Goal: Task Accomplishment & Management: Manage account settings

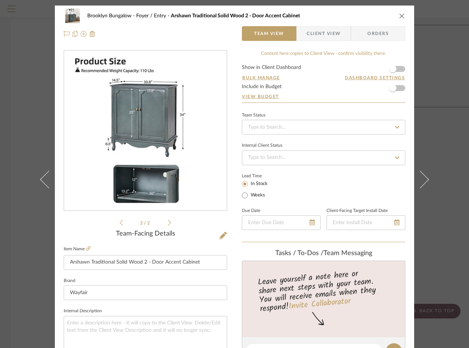
click at [152, 24] on div "Brooklyn Bungalow Foyer / Entry Arshawn Traditional Solid Wood 2 - Door Accent …" at bounding box center [234, 25] width 359 height 39
click at [402, 16] on button "close" at bounding box center [402, 16] width 7 height 7
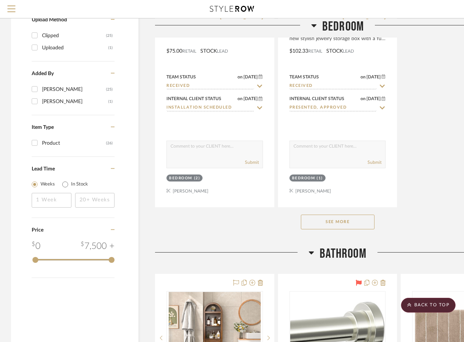
scroll to position [810, 0]
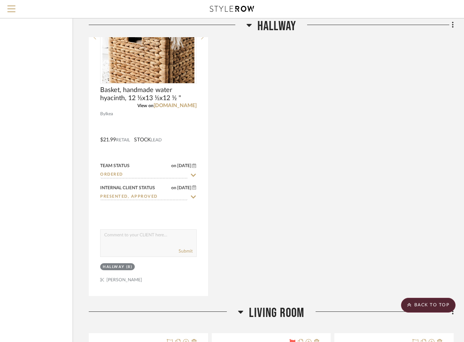
scroll to position [2541, 66]
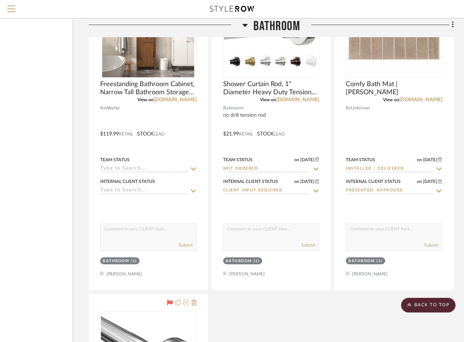
scroll to position [1252, 66]
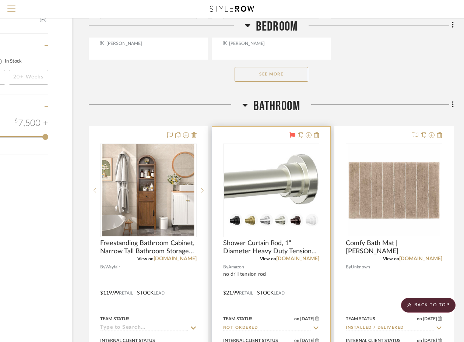
scroll to position [1068, 66]
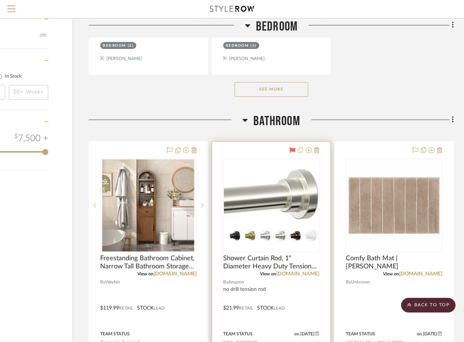
click at [301, 152] on icon at bounding box center [300, 150] width 5 height 6
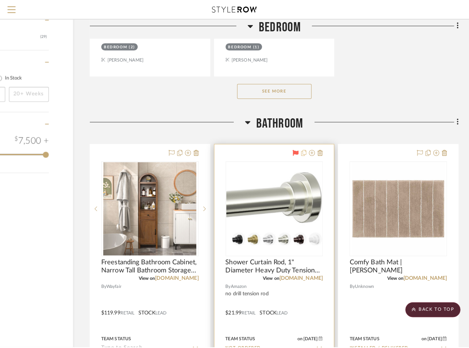
scroll to position [0, 0]
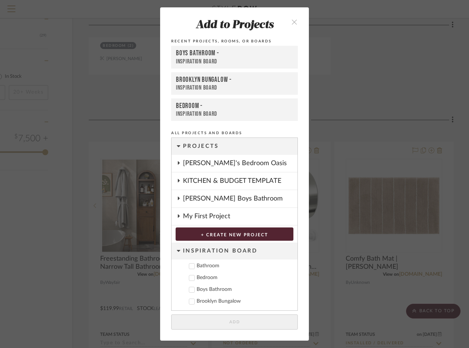
click at [288, 23] on button "close" at bounding box center [295, 21] width 22 height 15
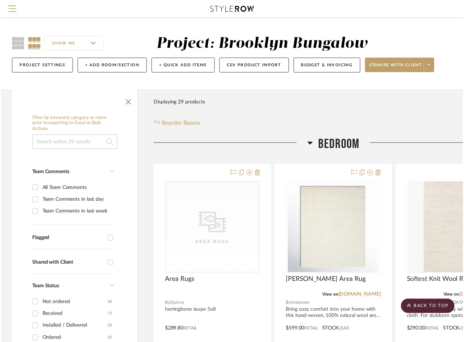
scroll to position [1068, 66]
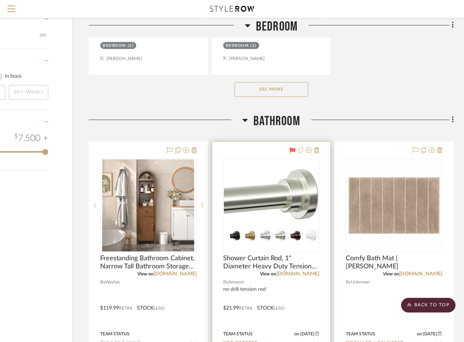
click at [302, 150] on icon at bounding box center [300, 150] width 5 height 6
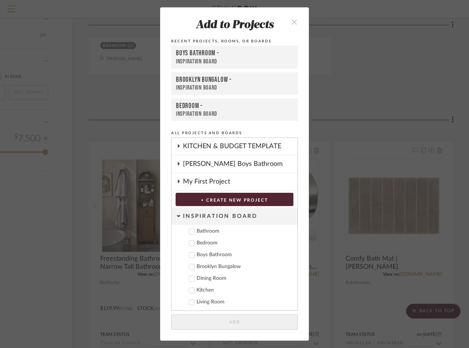
scroll to position [0, 0]
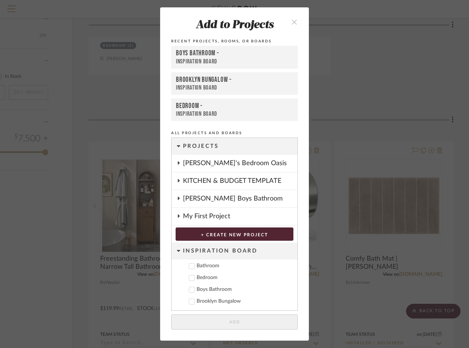
click at [201, 80] on div "Brooklyn Bungalow -" at bounding box center [234, 79] width 117 height 8
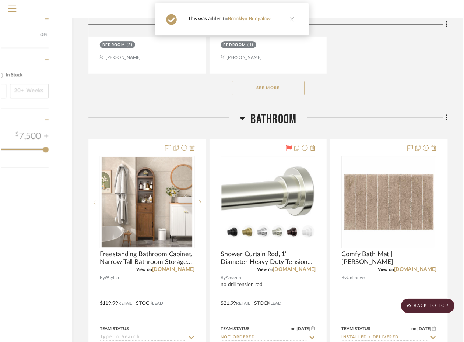
scroll to position [1068, 66]
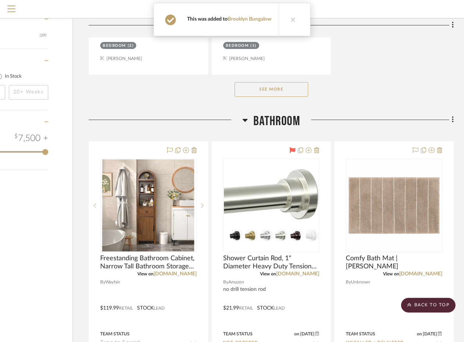
click at [296, 17] on button at bounding box center [293, 19] width 28 height 32
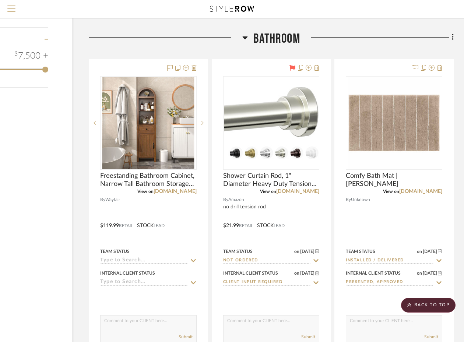
scroll to position [1141, 66]
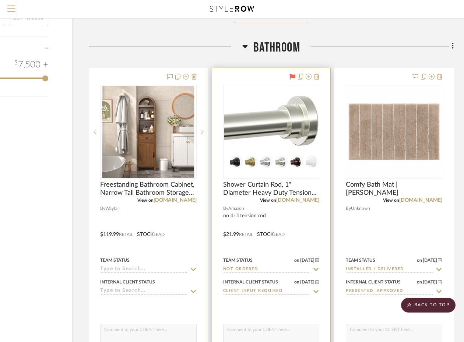
click at [239, 74] on div at bounding box center [271, 229] width 119 height 322
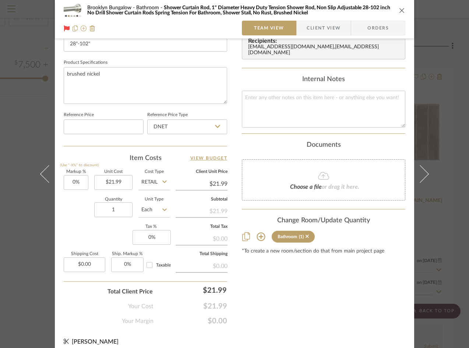
scroll to position [338, 0]
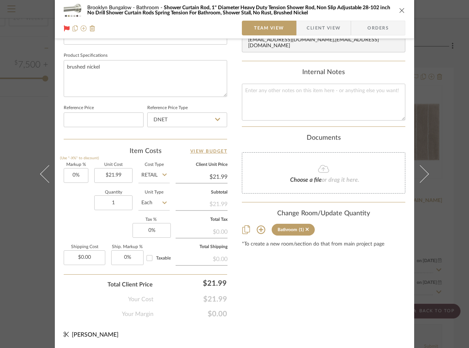
click at [258, 228] on icon at bounding box center [261, 229] width 8 height 8
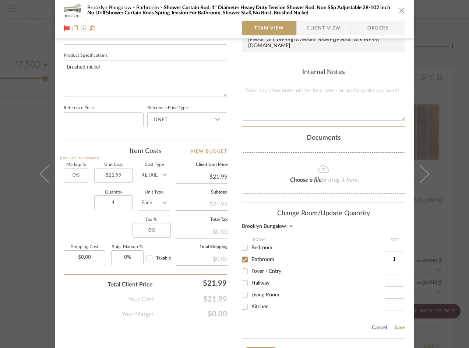
click at [242, 248] on input "Bedroom" at bounding box center [245, 248] width 12 height 12
checkbox input "true"
type input "1"
click at [242, 248] on input "Bedroom" at bounding box center [245, 248] width 12 height 12
checkbox input "false"
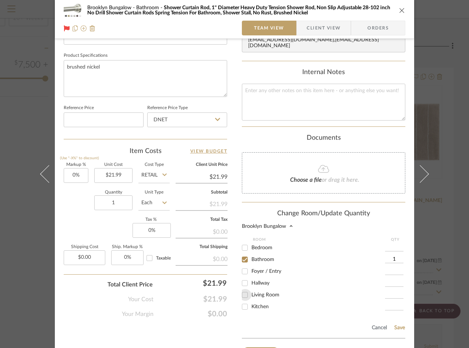
click at [242, 294] on input "Living Room" at bounding box center [245, 295] width 12 height 12
checkbox input "true"
type input "2"
click at [395, 326] on button "Save" at bounding box center [399, 327] width 11 height 6
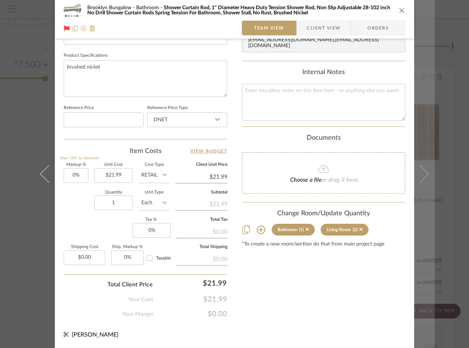
click at [430, 224] on button at bounding box center [424, 174] width 21 height 348
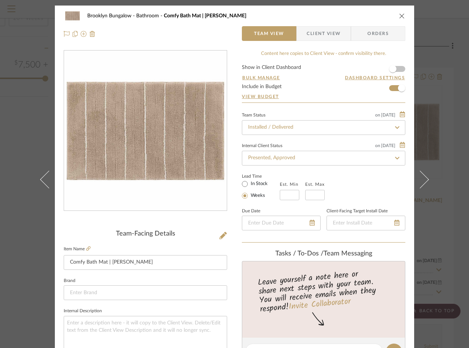
click at [402, 18] on icon "close" at bounding box center [402, 16] width 6 height 6
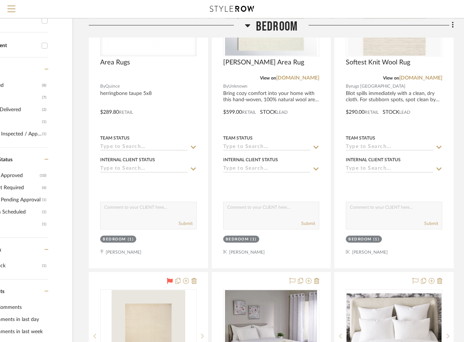
scroll to position [0, 66]
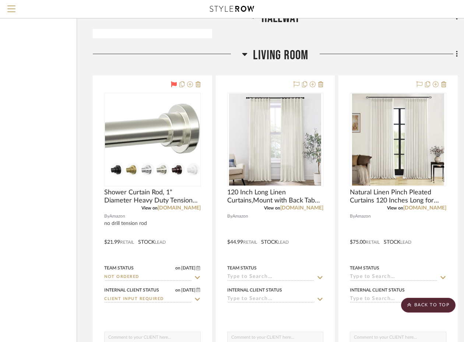
scroll to position [2541, 63]
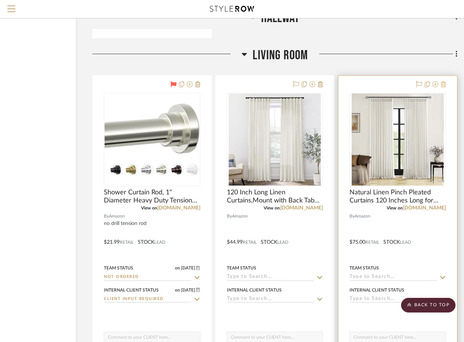
click at [443, 84] on icon at bounding box center [443, 84] width 5 height 6
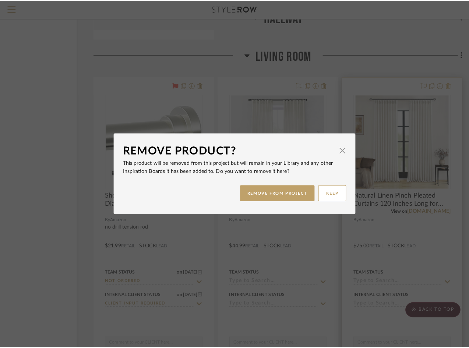
scroll to position [0, 0]
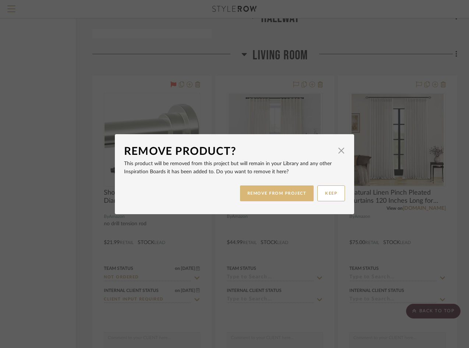
click at [281, 191] on button "REMOVE FROM PROJECT" at bounding box center [277, 193] width 74 height 16
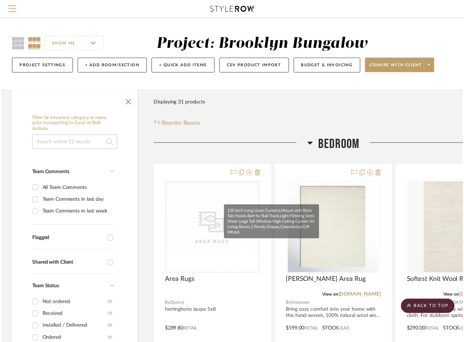
scroll to position [2541, 63]
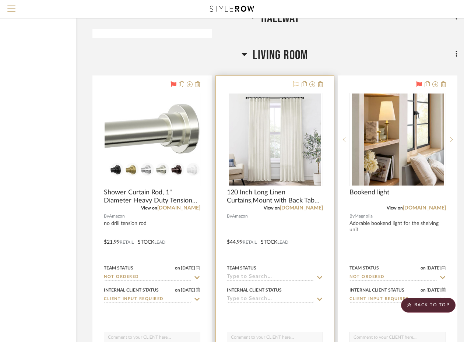
click at [298, 81] on icon at bounding box center [296, 84] width 6 height 6
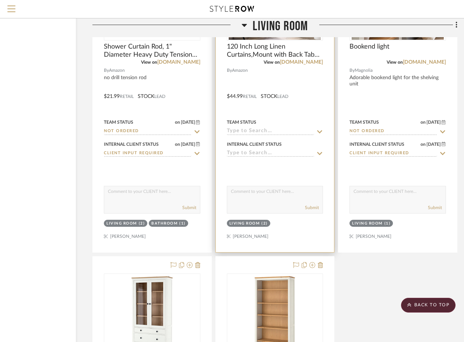
scroll to position [2614, 63]
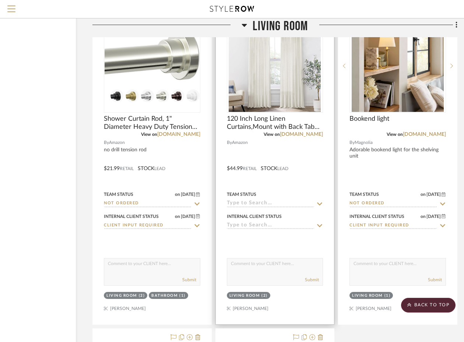
click at [258, 204] on input at bounding box center [271, 203] width 88 height 7
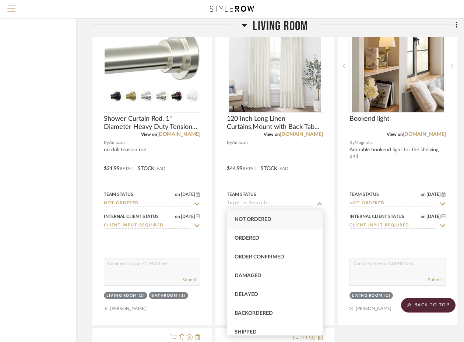
click at [266, 223] on div "Not ordered" at bounding box center [275, 219] width 96 height 19
type input "[DATE]"
type input "Not ordered"
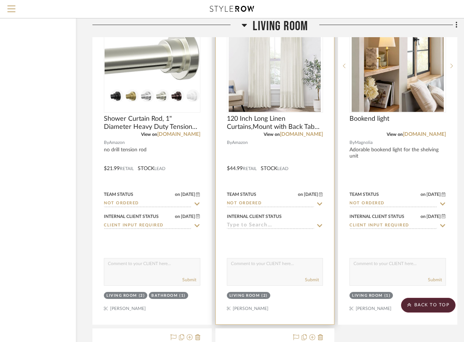
click at [249, 225] on input at bounding box center [271, 225] width 88 height 7
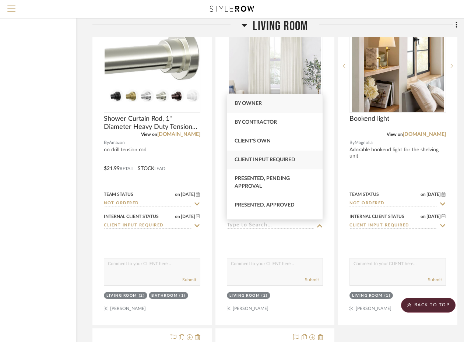
click at [282, 160] on span "Client Input Required" at bounding box center [265, 159] width 61 height 5
type input "[DATE]"
type input "Client Input Required"
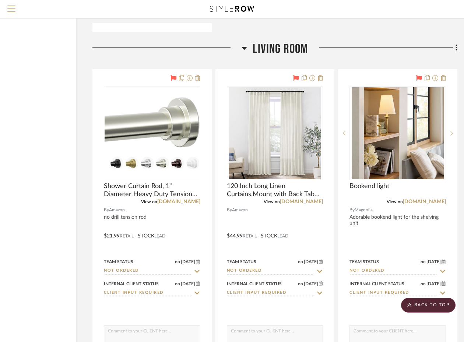
scroll to position [2541, 63]
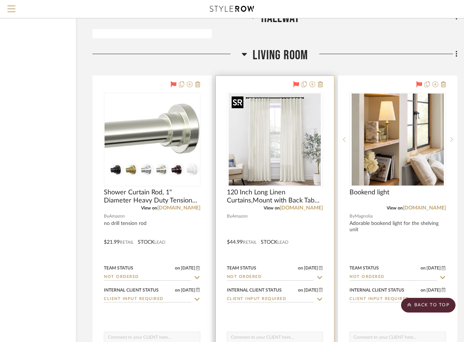
click at [260, 156] on img "0" at bounding box center [275, 140] width 92 height 92
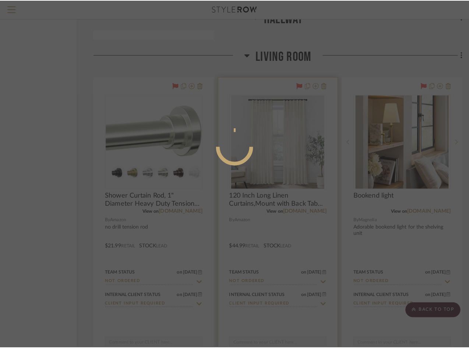
scroll to position [0, 0]
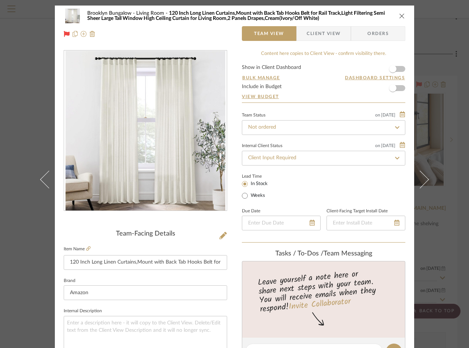
click at [326, 33] on span "Client View" at bounding box center [324, 33] width 34 height 15
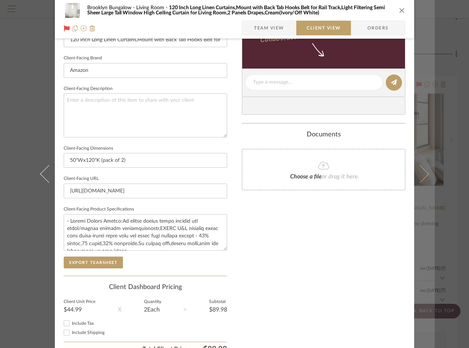
click at [432, 213] on button at bounding box center [424, 174] width 21 height 348
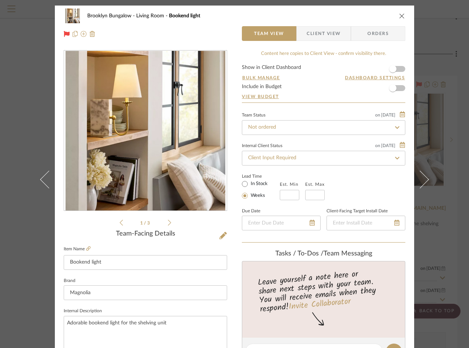
click at [446, 64] on div "Brooklyn Bungalow Living Room Bookend light Team View Client View Orders 1 / 3 …" at bounding box center [234, 174] width 469 height 348
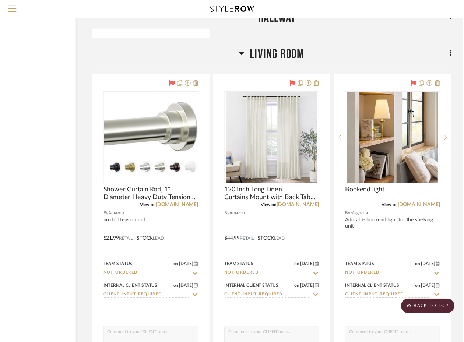
scroll to position [2541, 63]
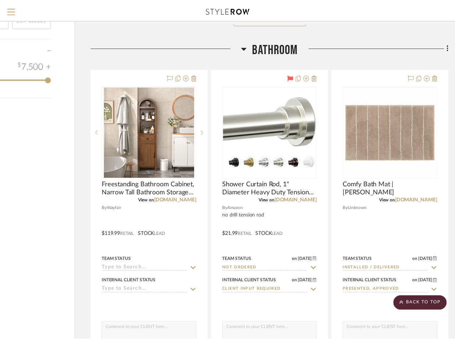
scroll to position [1178, 63]
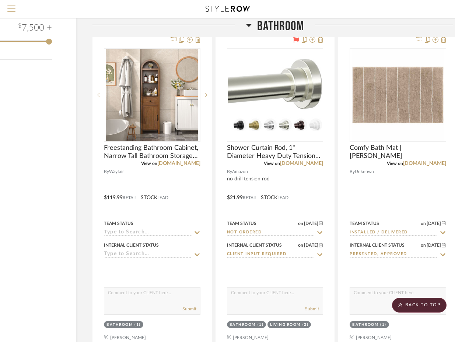
click at [118, 9] on div at bounding box center [227, 9] width 409 height 18
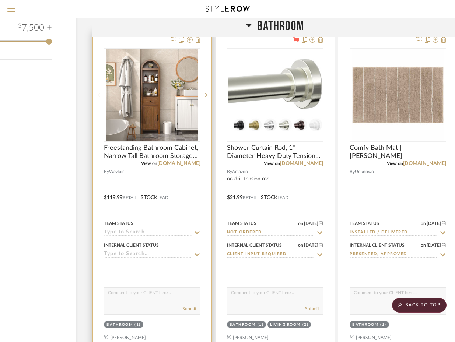
click at [102, 272] on div at bounding box center [152, 192] width 119 height 322
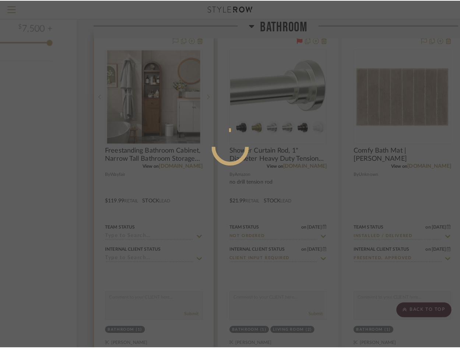
scroll to position [0, 0]
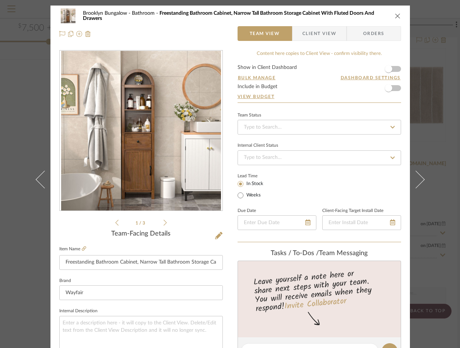
click at [395, 13] on icon "close" at bounding box center [398, 16] width 6 height 6
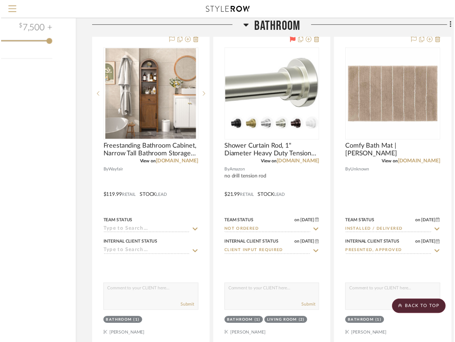
scroll to position [1178, 63]
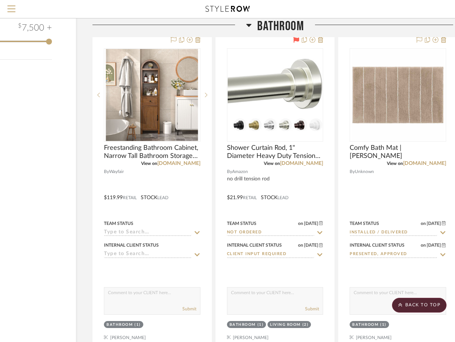
click at [116, 31] on div at bounding box center [169, 27] width 154 height 19
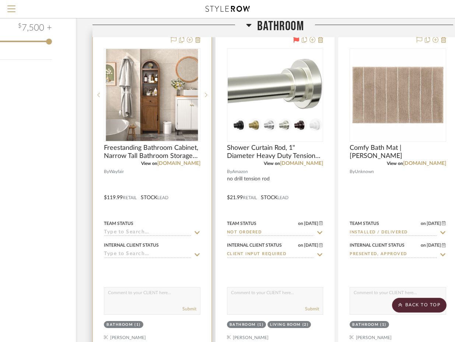
click at [103, 182] on div at bounding box center [152, 192] width 119 height 322
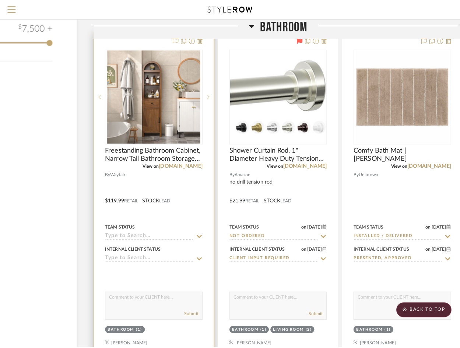
scroll to position [0, 0]
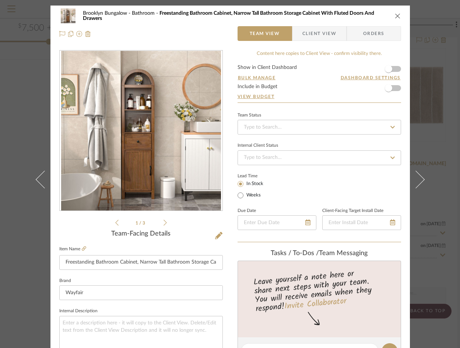
click at [395, 12] on div "Brooklyn Bungalow Bathroom Freestanding Bathroom Cabinet, Narrow Tall Bathroom …" at bounding box center [230, 15] width 342 height 15
click at [395, 17] on icon "close" at bounding box center [398, 16] width 6 height 6
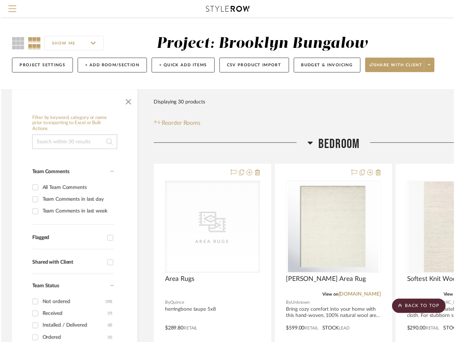
scroll to position [1178, 63]
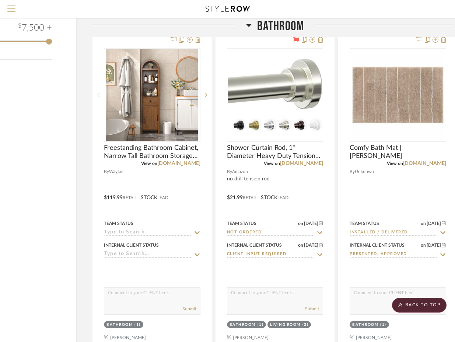
click at [419, 13] on div at bounding box center [227, 9] width 409 height 18
click at [129, 32] on div at bounding box center [169, 27] width 154 height 19
click at [110, 26] on div at bounding box center [169, 27] width 154 height 19
click at [138, 10] on div at bounding box center [227, 9] width 409 height 18
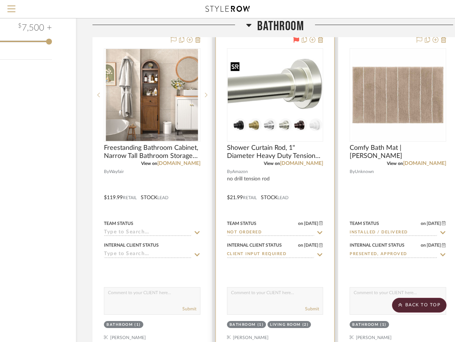
click at [285, 81] on img "0" at bounding box center [275, 95] width 95 height 72
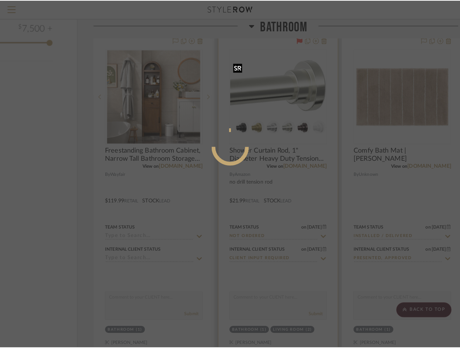
scroll to position [0, 0]
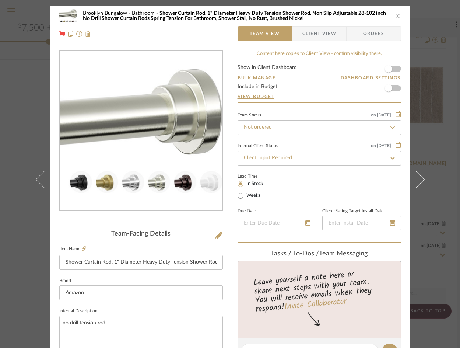
click at [317, 36] on span "Client View" at bounding box center [319, 33] width 34 height 15
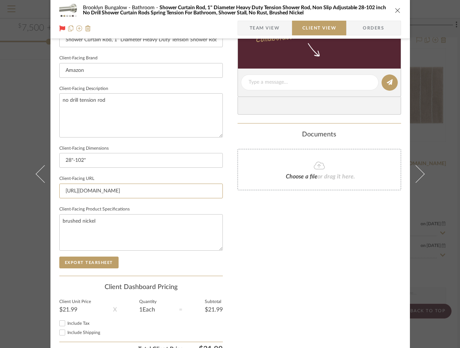
scroll to position [0, 764]
drag, startPoint x: 61, startPoint y: 190, endPoint x: 255, endPoint y: 186, distance: 194.1
click at [287, 187] on div "Brooklyn Bungalow Bathroom Shower Curtain Rod, 1" Diameter Heavy Duty Tension S…" at bounding box center [229, 85] width 359 height 601
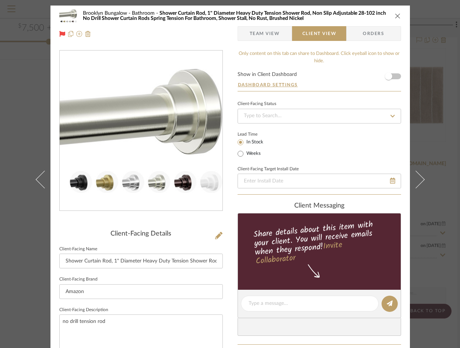
click at [24, 84] on div "Brooklyn Bungalow Bathroom Shower Curtain Rod, 1" Diameter Heavy Duty Tension S…" at bounding box center [230, 174] width 460 height 348
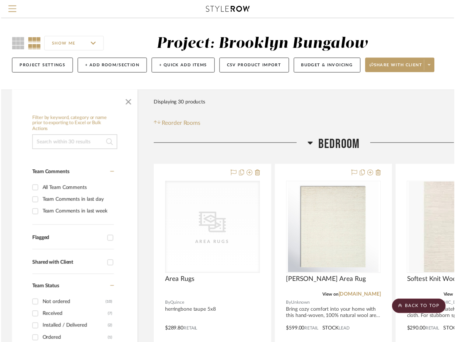
scroll to position [1178, 63]
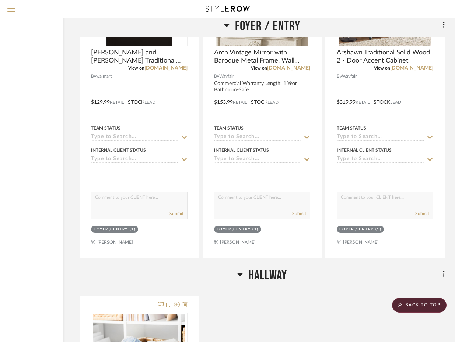
scroll to position [1841, 75]
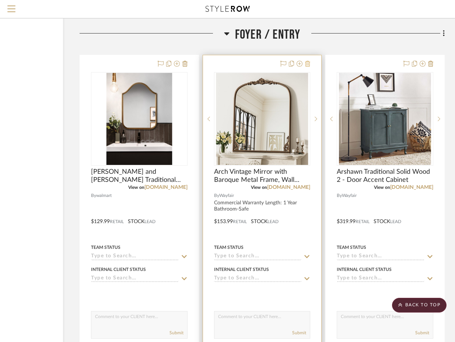
click at [306, 62] on icon at bounding box center [307, 64] width 5 height 6
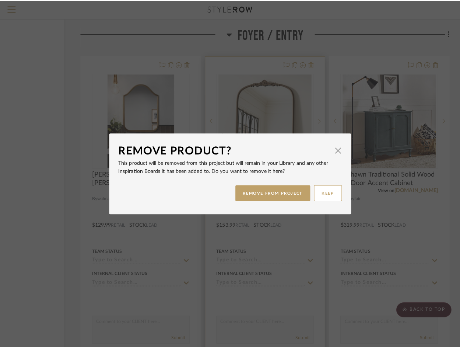
scroll to position [0, 0]
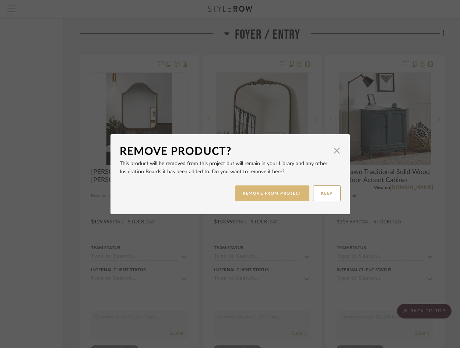
click at [263, 190] on button "REMOVE FROM PROJECT" at bounding box center [272, 193] width 74 height 16
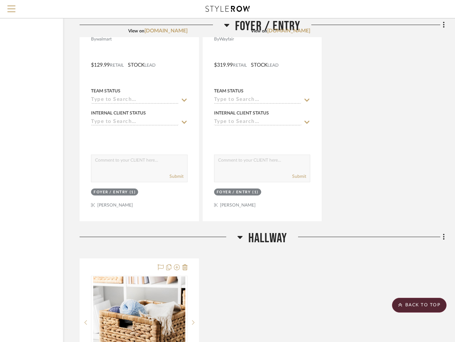
scroll to position [2246, 75]
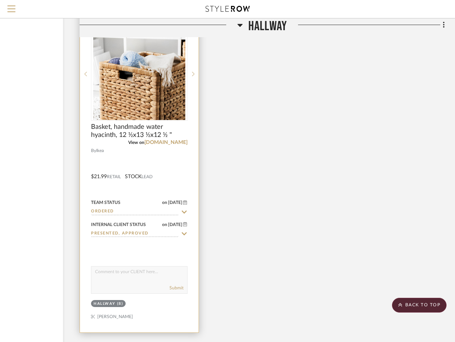
click at [110, 208] on input "Ordered" at bounding box center [135, 211] width 88 height 7
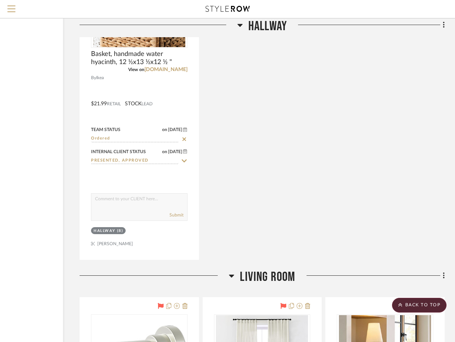
scroll to position [2357, 75]
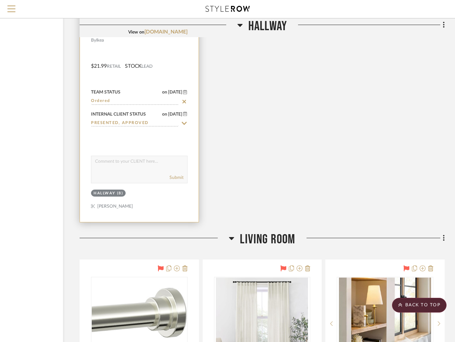
click at [185, 98] on fa-icon at bounding box center [184, 101] width 7 height 7
type input "8/14/2025"
click at [136, 100] on input at bounding box center [135, 101] width 88 height 7
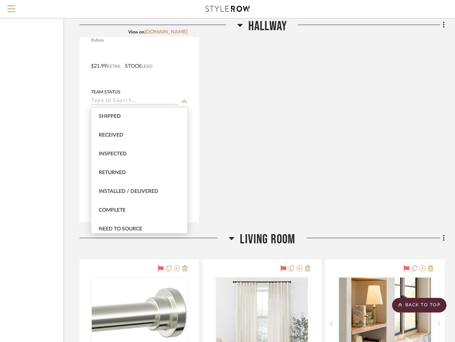
scroll to position [147, 0]
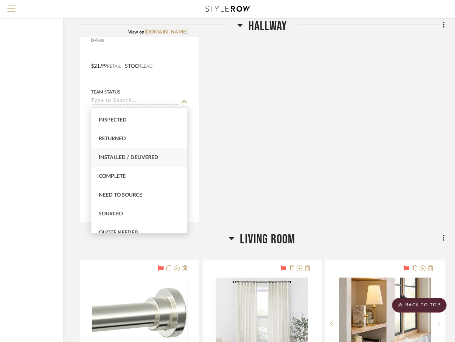
click at [150, 154] on div "Installed / Delivered" at bounding box center [139, 157] width 96 height 19
type input "Installed / Delivered"
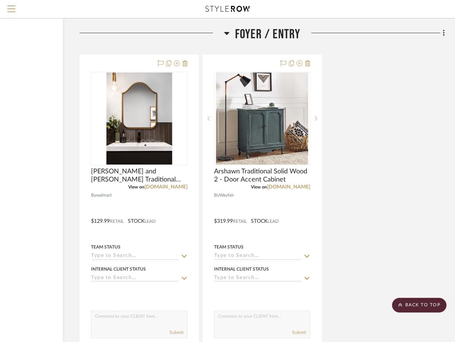
scroll to position [1841, 75]
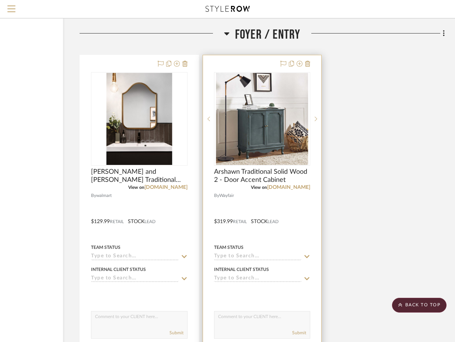
click at [247, 256] on input at bounding box center [258, 256] width 88 height 7
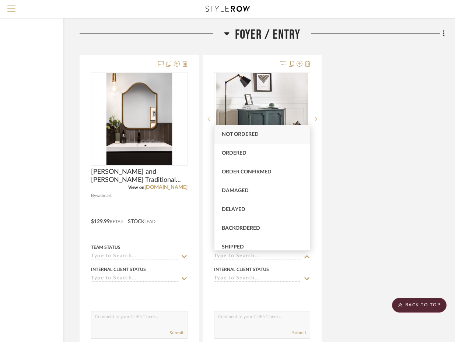
click at [258, 131] on div "Not ordered" at bounding box center [262, 134] width 96 height 19
type input "8/14/2025"
type input "Not ordered"
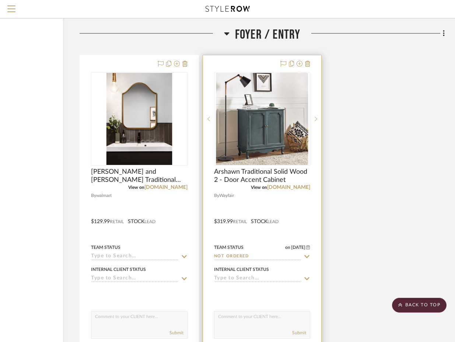
click at [221, 279] on input at bounding box center [258, 278] width 88 height 7
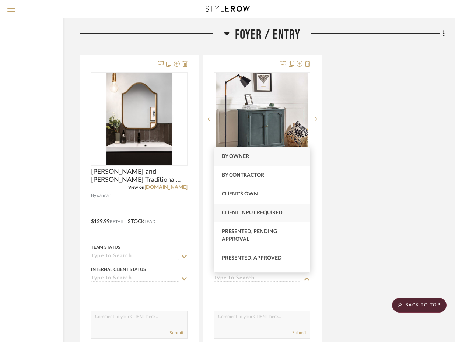
click at [281, 214] on span "Client Input Required" at bounding box center [252, 212] width 61 height 5
type input "8/14/2025"
type input "Client Input Required"
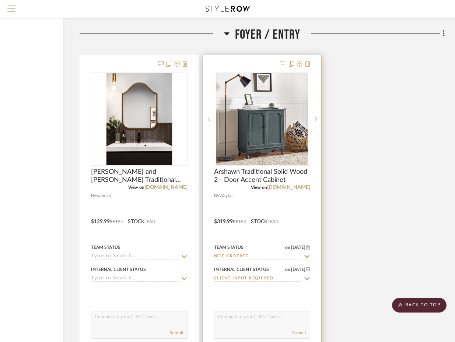
click at [285, 63] on icon at bounding box center [283, 64] width 6 height 6
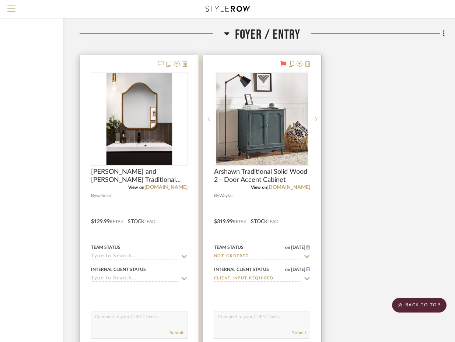
click at [158, 63] on icon at bounding box center [161, 64] width 6 height 6
click at [123, 258] on input at bounding box center [135, 256] width 88 height 7
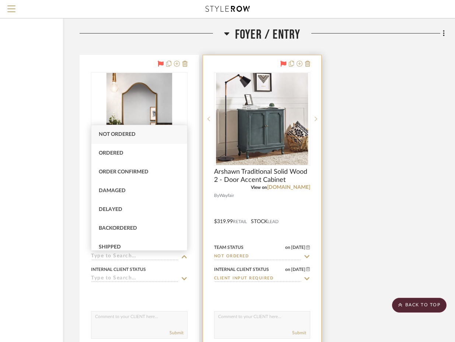
click at [148, 137] on div "Not ordered" at bounding box center [139, 134] width 96 height 19
type input "8/14/2025"
type input "Not ordered"
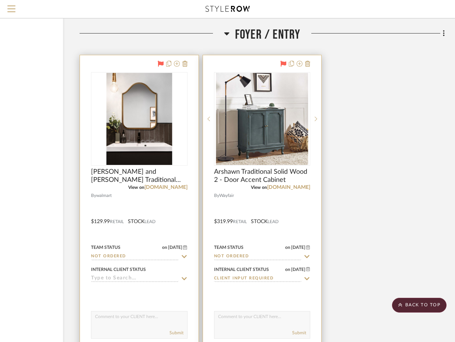
click at [178, 275] on div "Internal Client Status" at bounding box center [139, 274] width 96 height 18
click at [166, 280] on input at bounding box center [135, 278] width 88 height 7
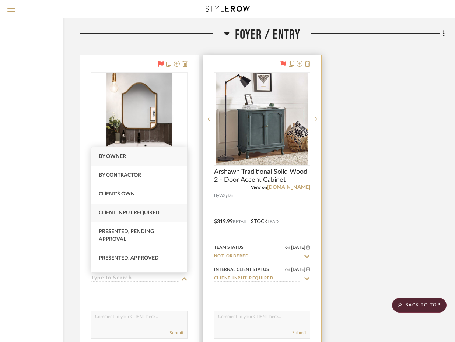
click at [140, 211] on span "Client Input Required" at bounding box center [129, 212] width 61 height 5
type input "8/14/2025"
type input "Client Input Required"
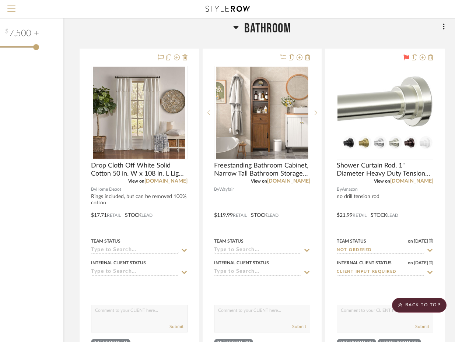
scroll to position [1141, 75]
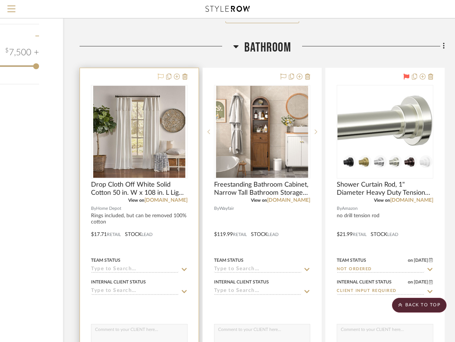
click at [159, 75] on icon at bounding box center [161, 77] width 6 height 6
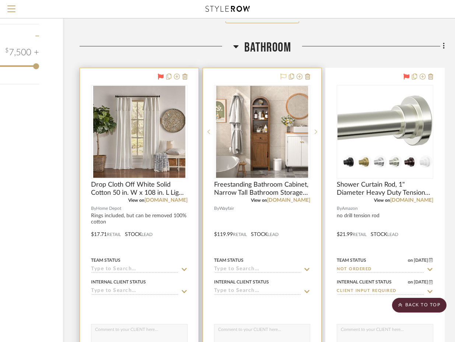
click at [286, 75] on icon at bounding box center [283, 77] width 6 height 6
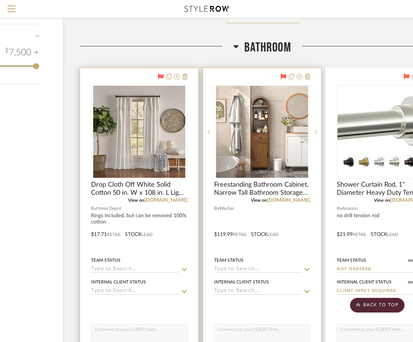
click at [392, 119] on img "0" at bounding box center [384, 132] width 95 height 72
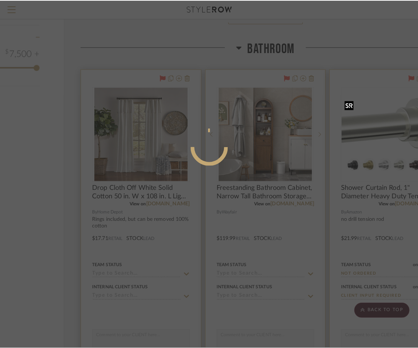
scroll to position [0, 0]
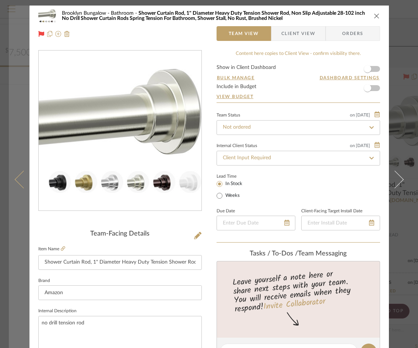
click at [12, 31] on button at bounding box center [19, 180] width 21 height 348
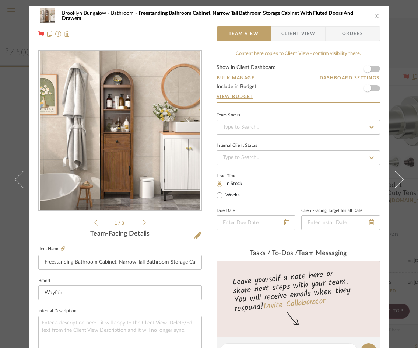
click at [374, 17] on icon "close" at bounding box center [377, 16] width 6 height 6
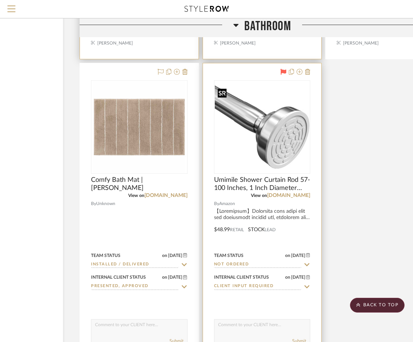
click at [283, 139] on img "0" at bounding box center [262, 126] width 95 height 83
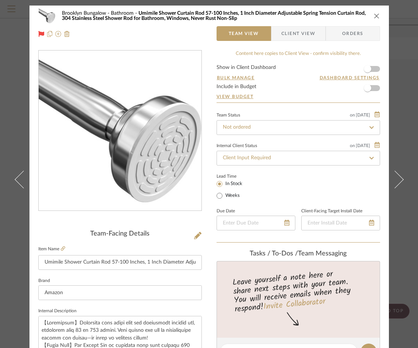
click at [374, 16] on icon "close" at bounding box center [377, 16] width 6 height 6
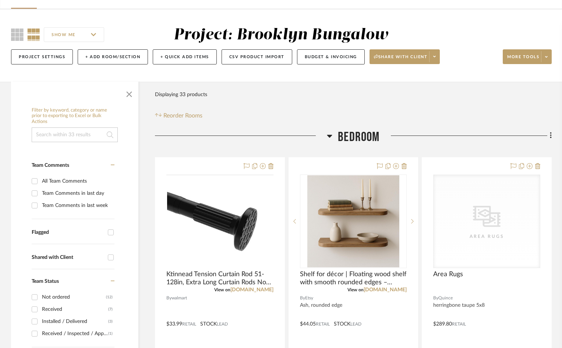
scroll to position [110, 0]
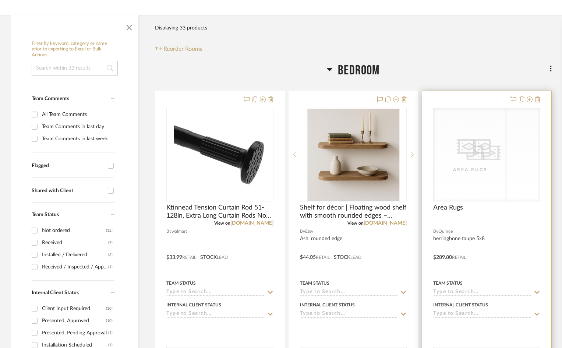
click at [474, 148] on div "CategoryIconRugs Created with Sketch. Area Rugs CategoryIconRugs Created with S…" at bounding box center [486, 155] width 107 height 94
click at [473, 182] on div "CategoryIconRugs Created with Sketch. Area Rugs" at bounding box center [487, 154] width 106 height 93
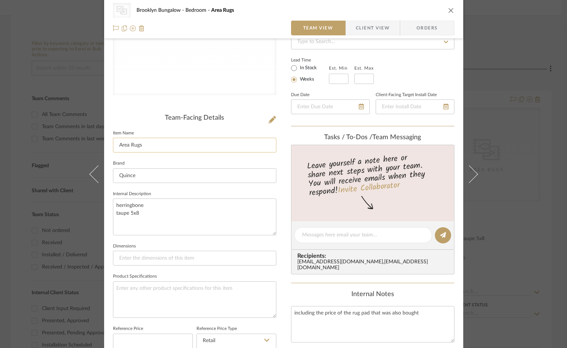
scroll to position [37, 0]
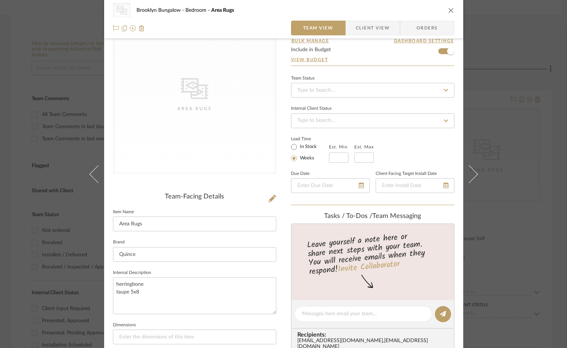
click at [359, 30] on span "Client View" at bounding box center [373, 28] width 34 height 15
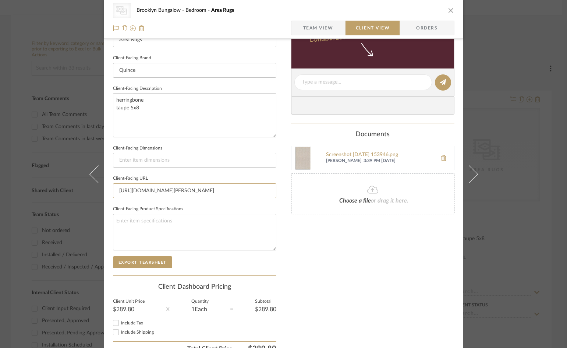
scroll to position [0, 140]
drag, startPoint x: 116, startPoint y: 189, endPoint x: 358, endPoint y: 190, distance: 242.3
click at [358, 190] on div "CategoryIconRugs Created with Sketch. Area Rugs Brooklyn Bungalow Bedroom Area …" at bounding box center [283, 85] width 359 height 601
click at [47, 57] on div "CategoryIconRugs Created with Sketch. Area Rugs Brooklyn Bungalow Bedroom Area …" at bounding box center [283, 174] width 567 height 348
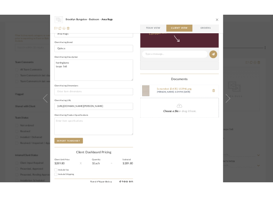
scroll to position [110, 0]
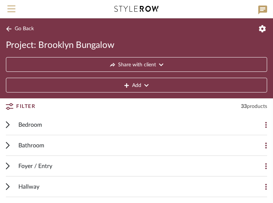
drag, startPoint x: 68, startPoint y: 8, endPoint x: 73, endPoint y: 7, distance: 4.1
click at [68, 8] on div at bounding box center [137, 9] width 228 height 18
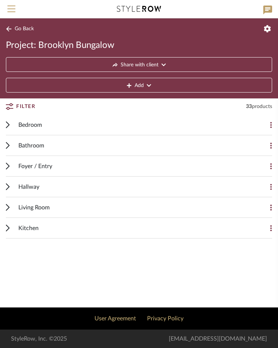
click at [19, 125] on span "Bedroom" at bounding box center [30, 124] width 24 height 9
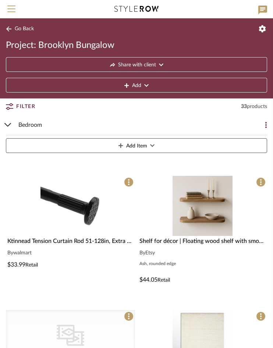
click at [19, 124] on span "Bedroom" at bounding box center [30, 124] width 24 height 9
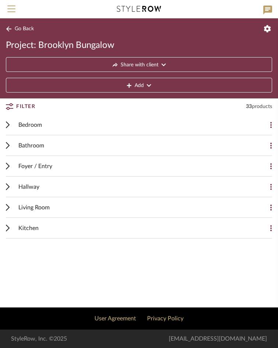
click at [20, 125] on span "Bedroom" at bounding box center [30, 124] width 24 height 9
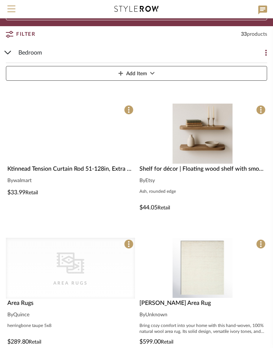
scroll to position [74, 0]
